Goal: Browse casually: Explore the website without a specific task or goal

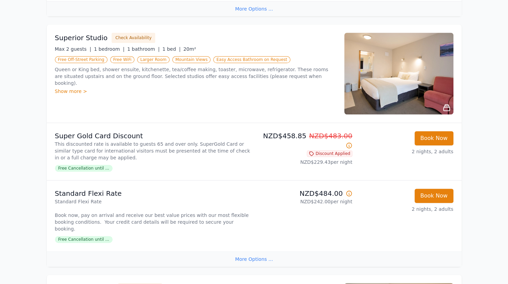
scroll to position [342, 0]
click at [446, 104] on icon at bounding box center [446, 107] width 6 height 6
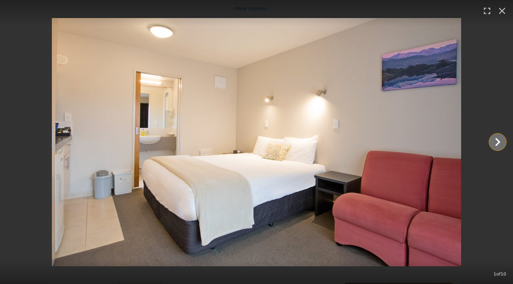
click at [495, 143] on icon "Show slide 2 of 10" at bounding box center [497, 142] width 16 height 16
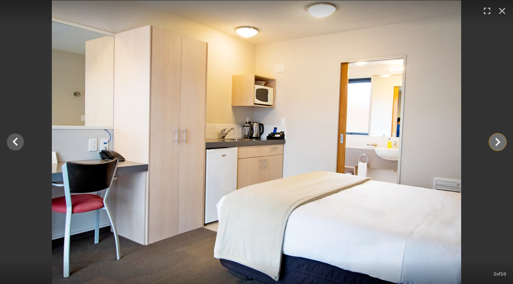
click at [495, 143] on icon "Show slide 3 of 10" at bounding box center [497, 142] width 16 height 16
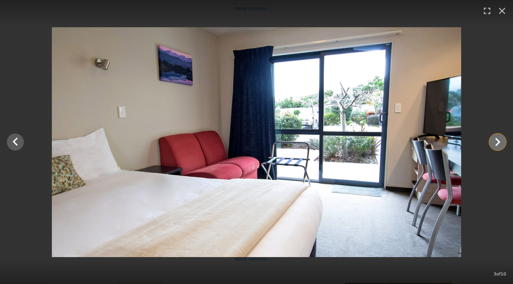
click at [495, 143] on icon "Show slide 4 of 10" at bounding box center [497, 142] width 16 height 16
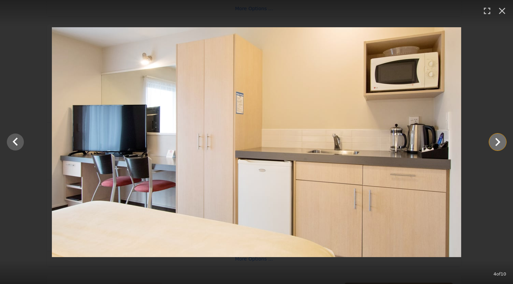
click at [495, 143] on icon "Show slide 5 of 10" at bounding box center [497, 142] width 16 height 16
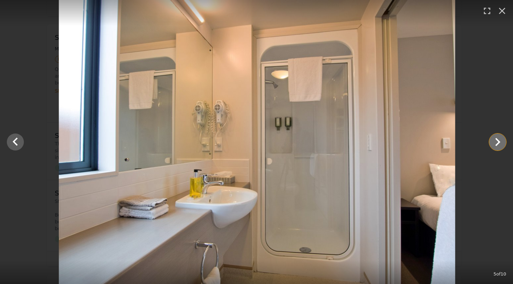
click at [495, 143] on icon "Show slide 6 of 10" at bounding box center [497, 142] width 16 height 16
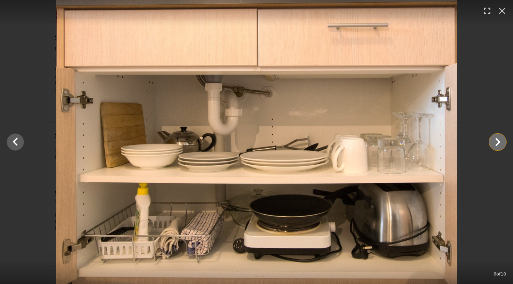
click at [495, 143] on icon "Show slide 7 of 10" at bounding box center [497, 142] width 16 height 16
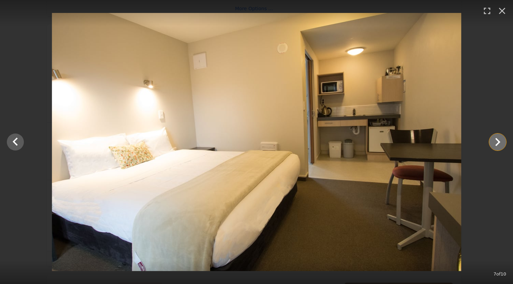
click at [495, 143] on icon "Show slide 8 of 10" at bounding box center [497, 142] width 16 height 16
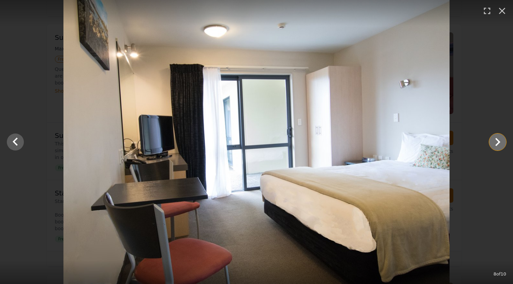
click at [495, 143] on icon "Show slide 9 of 10" at bounding box center [497, 142] width 16 height 16
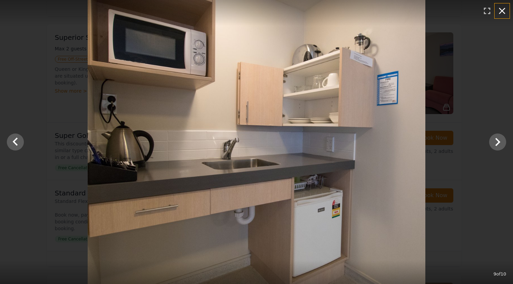
click at [502, 14] on icon "button" at bounding box center [501, 10] width 11 height 11
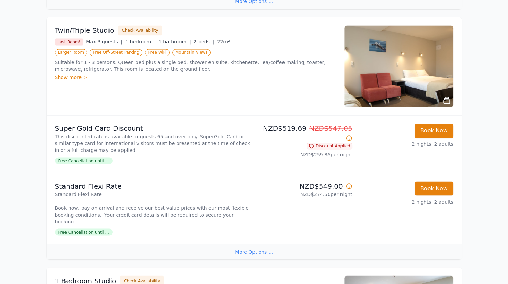
scroll to position [601, 0]
